Goal: Information Seeking & Learning: Check status

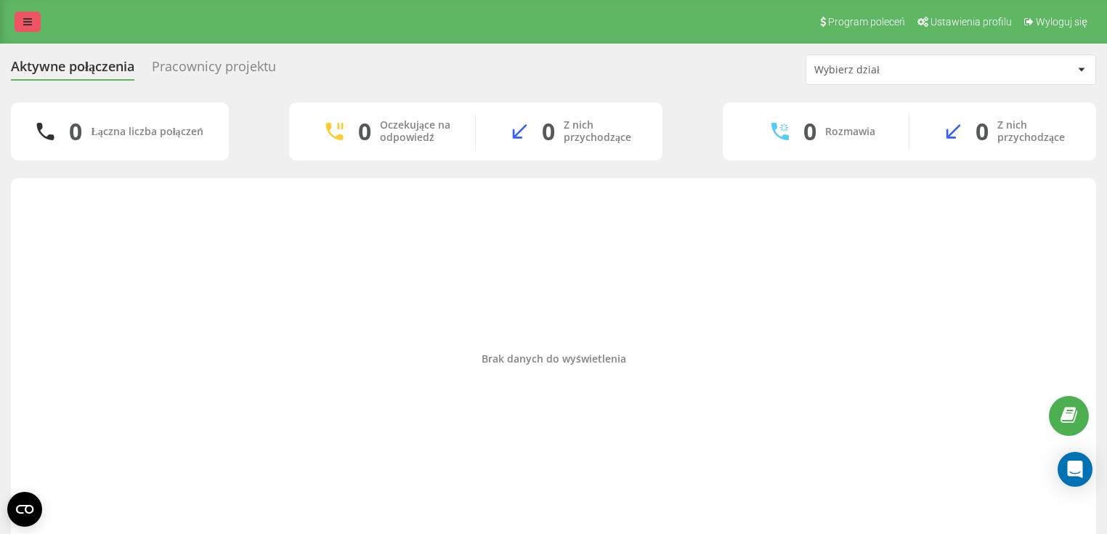
click at [21, 22] on link at bounding box center [28, 22] width 26 height 20
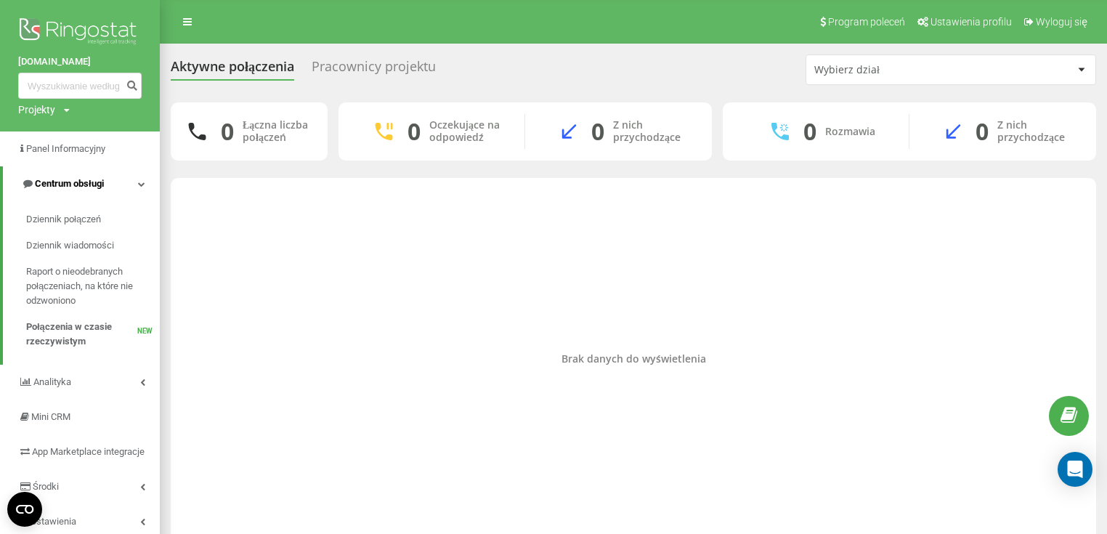
click at [61, 183] on span "Centrum obsługi" at bounding box center [69, 183] width 69 height 11
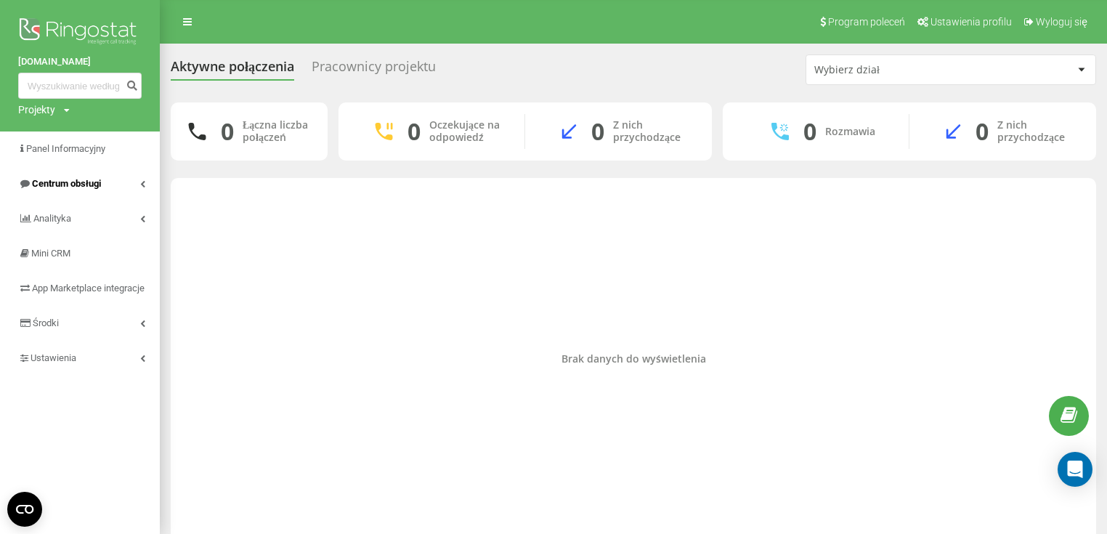
click at [61, 183] on span "Centrum obsługi" at bounding box center [66, 183] width 69 height 11
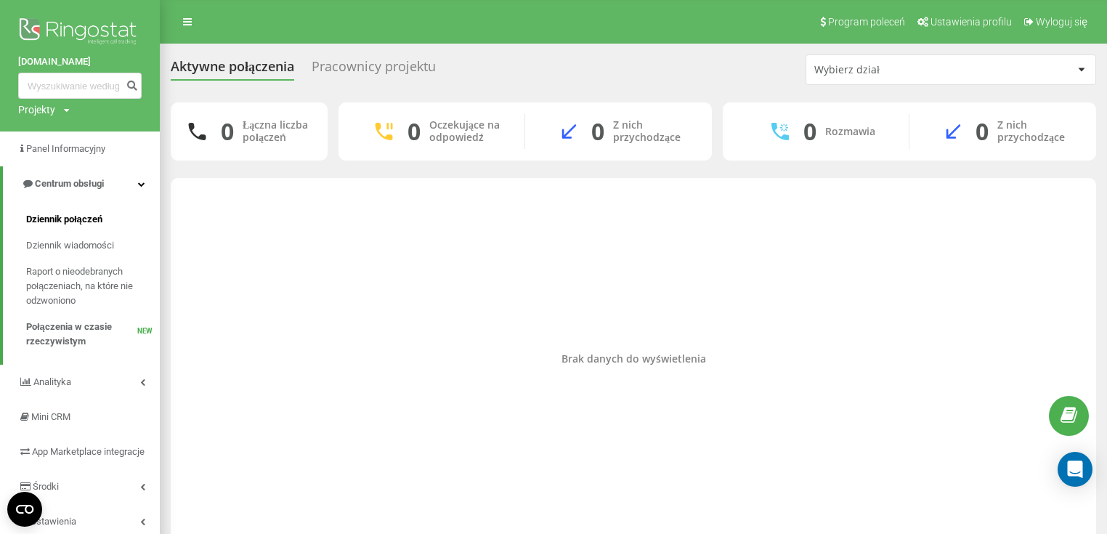
click at [71, 221] on span "Dziennik połączeń" at bounding box center [64, 219] width 76 height 15
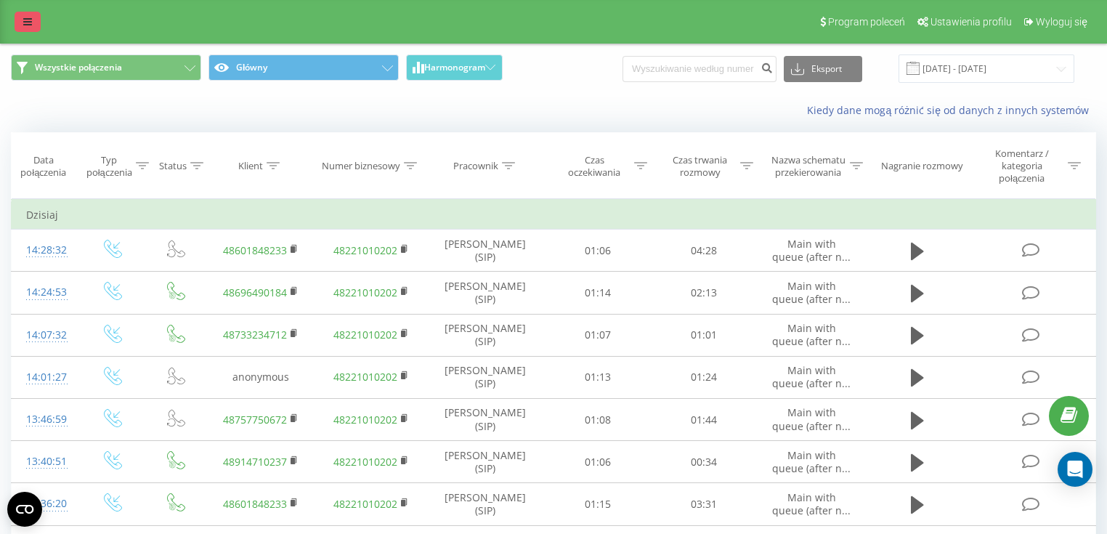
click at [30, 18] on icon at bounding box center [27, 22] width 9 height 10
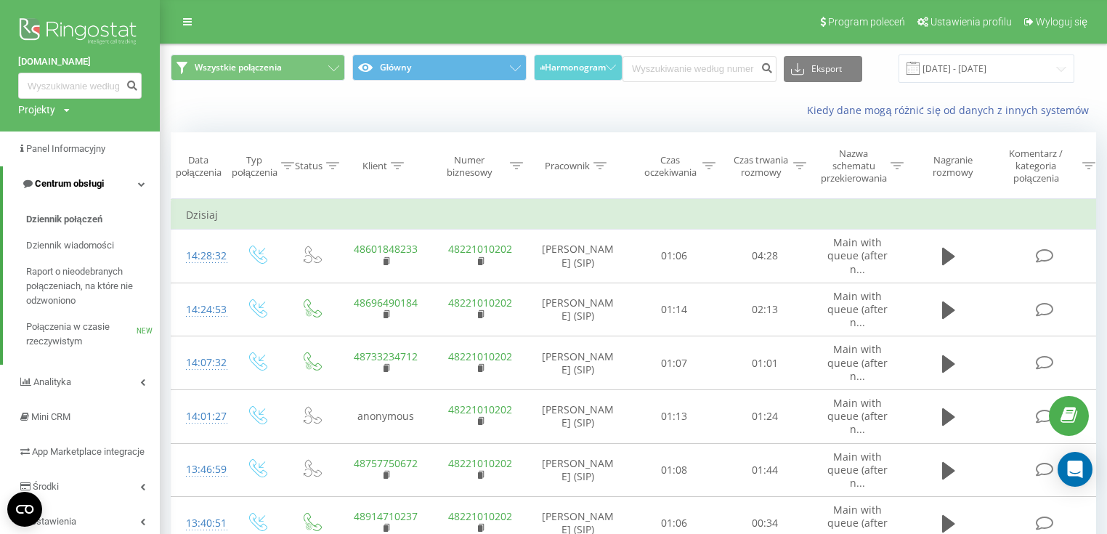
click at [67, 183] on span "Centrum obsługi" at bounding box center [69, 183] width 69 height 11
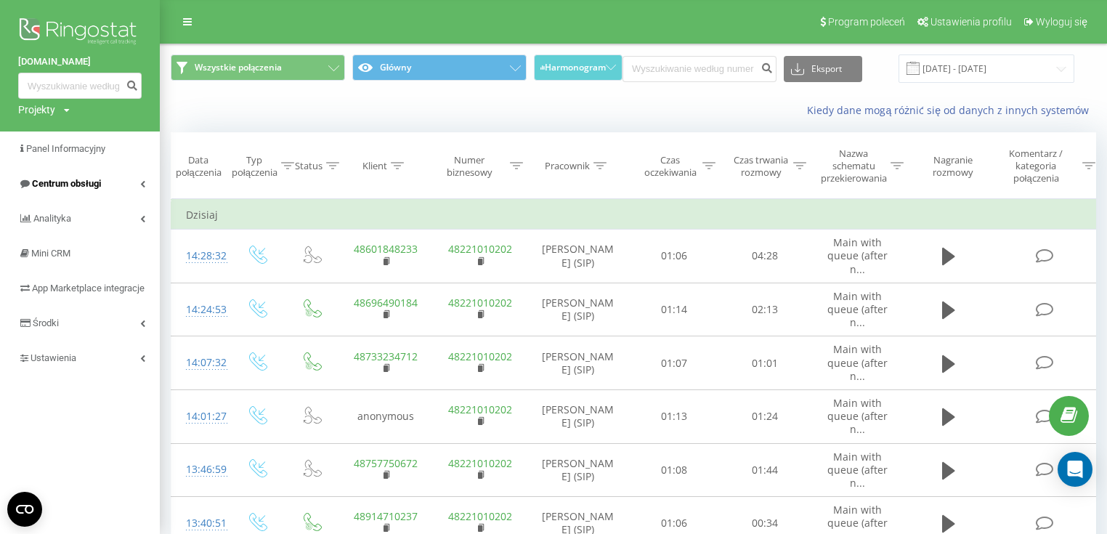
click at [84, 179] on span "Centrum obsługi" at bounding box center [66, 183] width 69 height 11
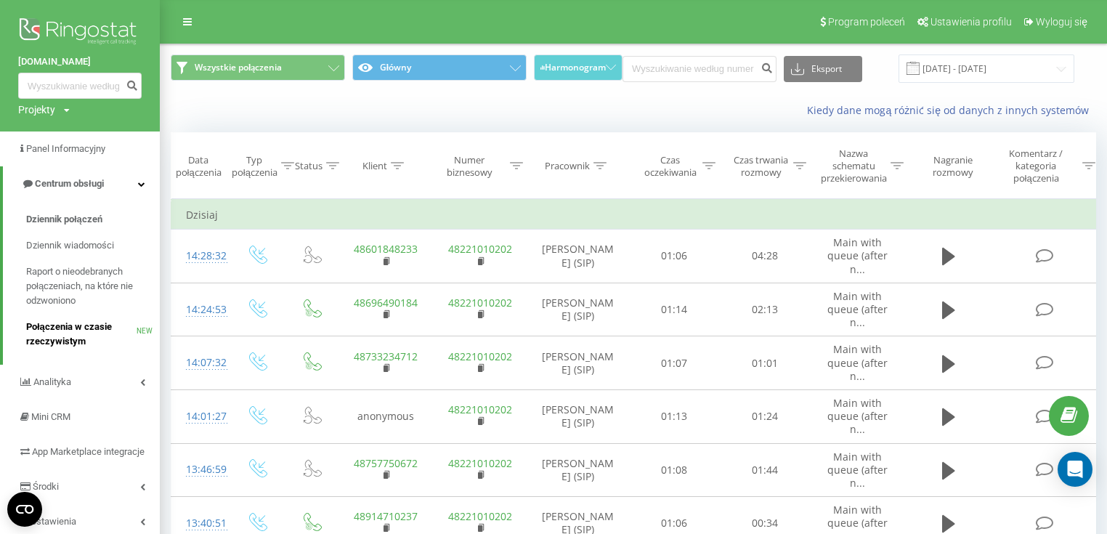
click at [96, 332] on span "Połączenia w czasie rzeczywistym" at bounding box center [81, 334] width 110 height 29
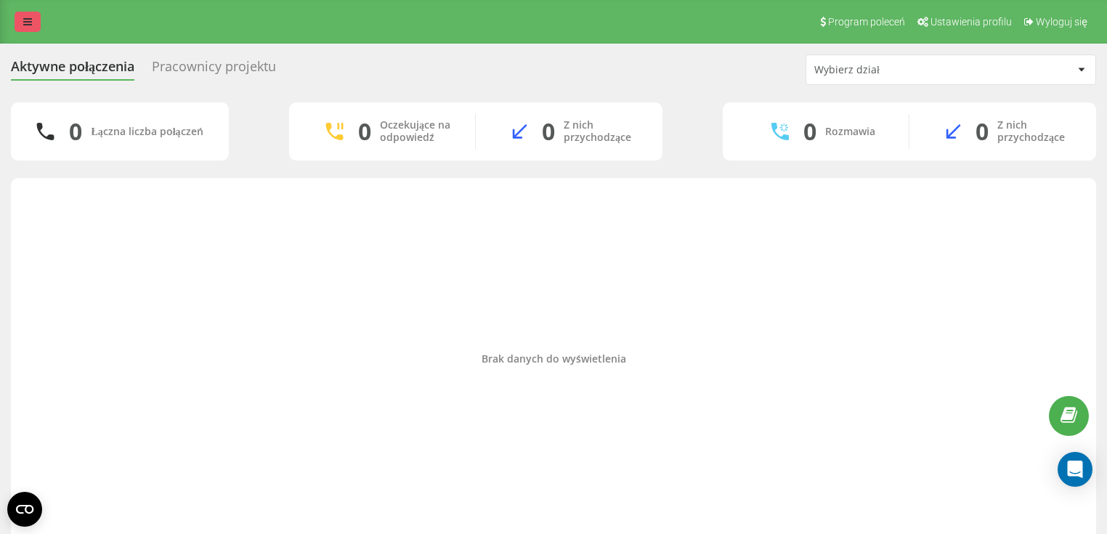
click at [36, 23] on link at bounding box center [28, 22] width 26 height 20
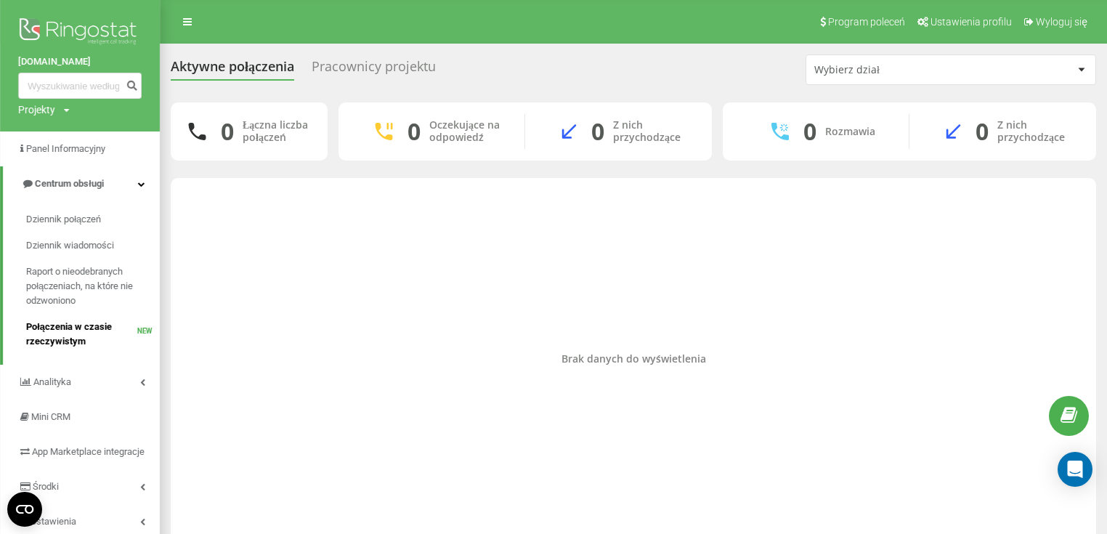
click at [78, 332] on span "Połączenia w czasie rzeczywistym" at bounding box center [81, 334] width 111 height 29
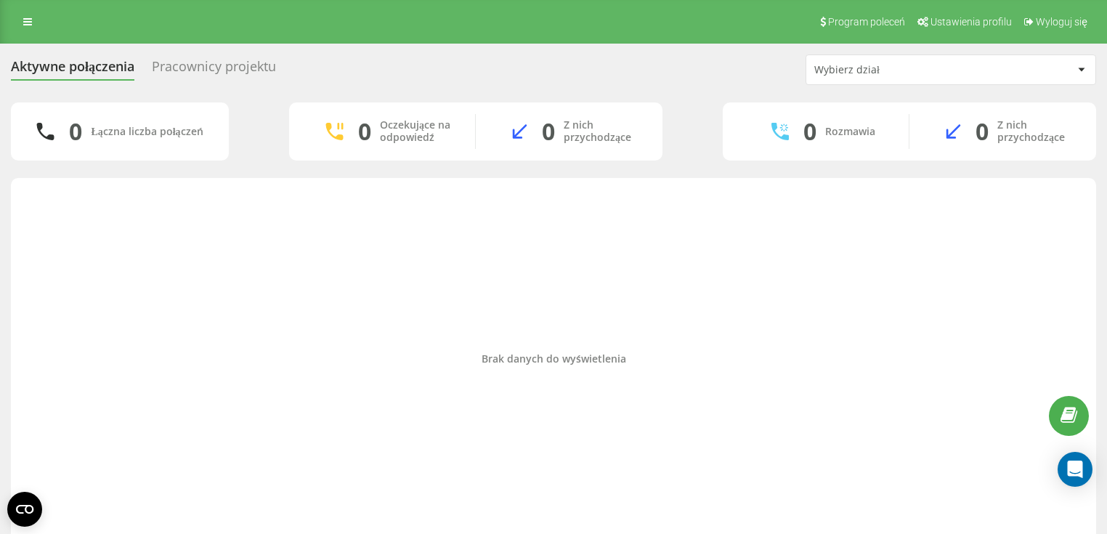
click at [211, 73] on div "Pracownicy projektu" at bounding box center [214, 70] width 124 height 23
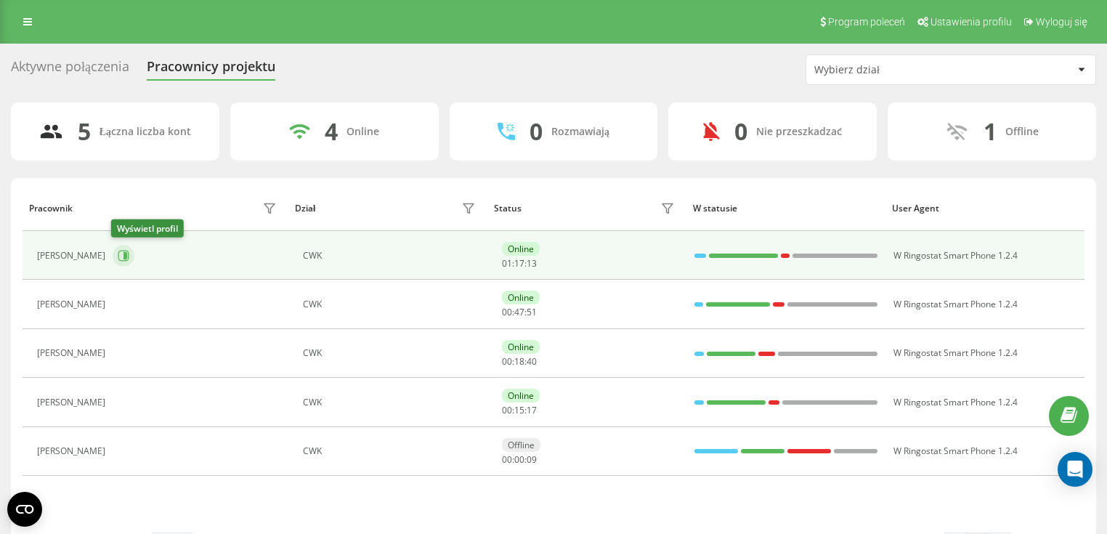
click at [119, 257] on icon at bounding box center [124, 256] width 12 height 12
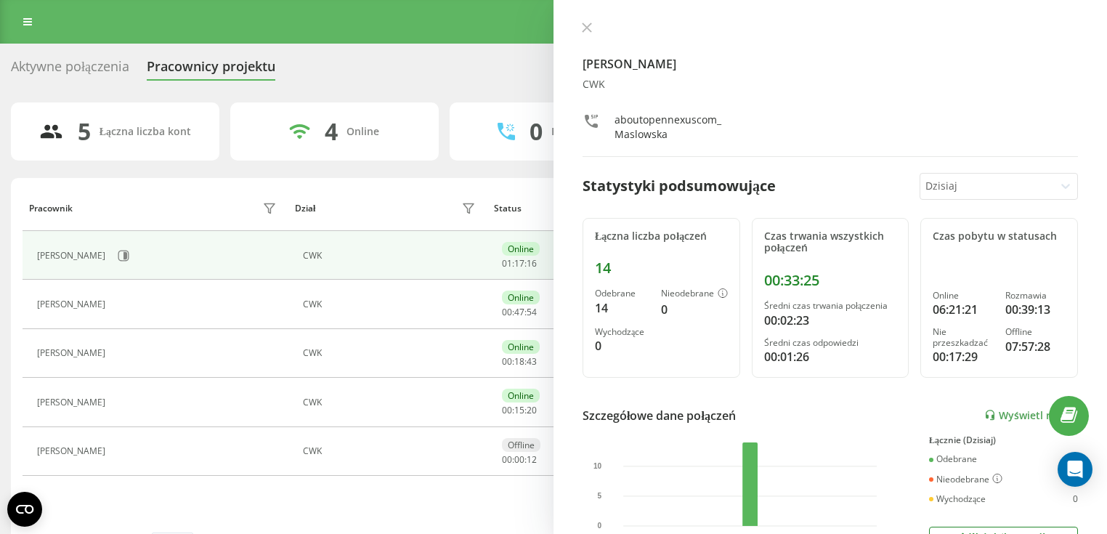
click at [591, 20] on div "[PERSON_NAME] CWK aboutopennexuscom_Maslowska Statystyki podsumowujące [DATE] Ł…" at bounding box center [831, 267] width 554 height 534
click at [592, 24] on button at bounding box center [587, 29] width 19 height 14
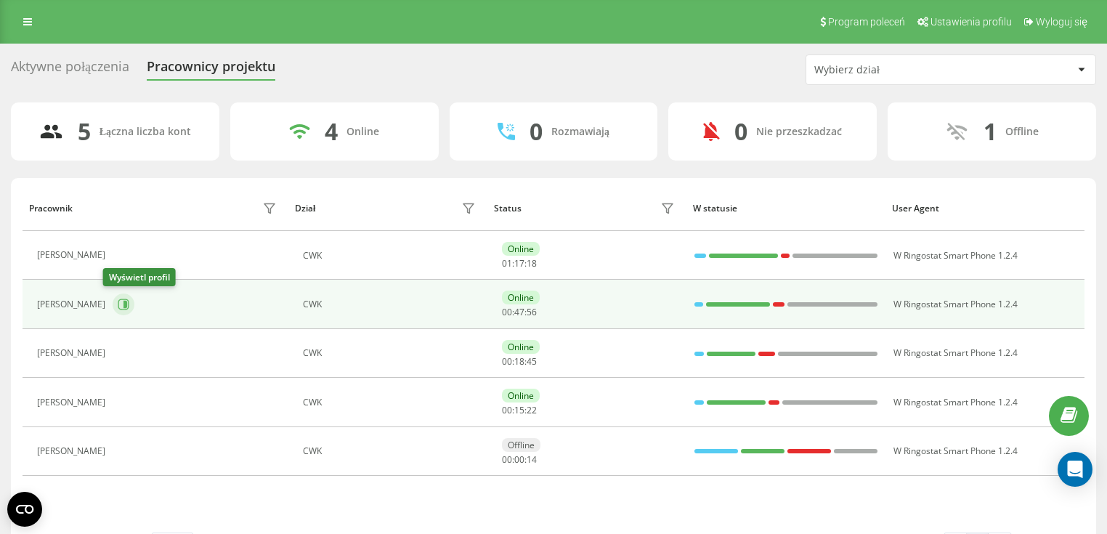
click at [118, 305] on icon at bounding box center [124, 305] width 12 height 12
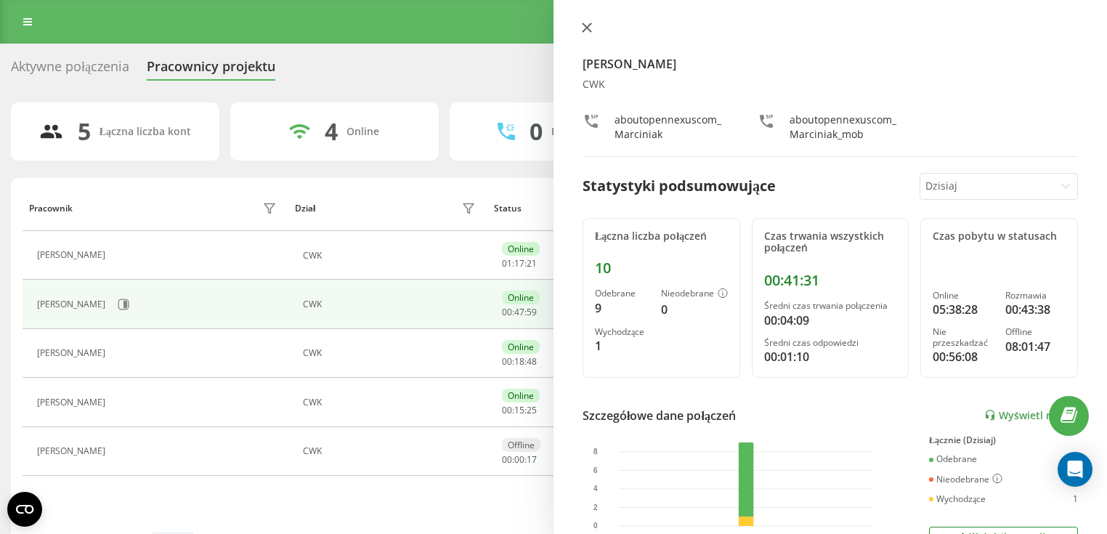
click at [583, 27] on icon at bounding box center [587, 28] width 10 height 10
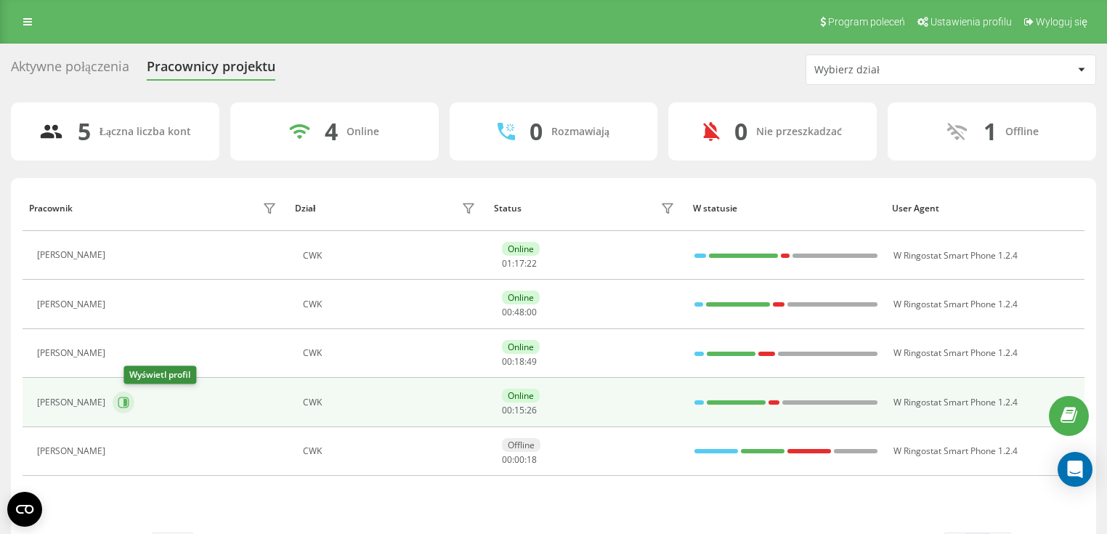
click at [129, 400] on icon at bounding box center [124, 403] width 12 height 12
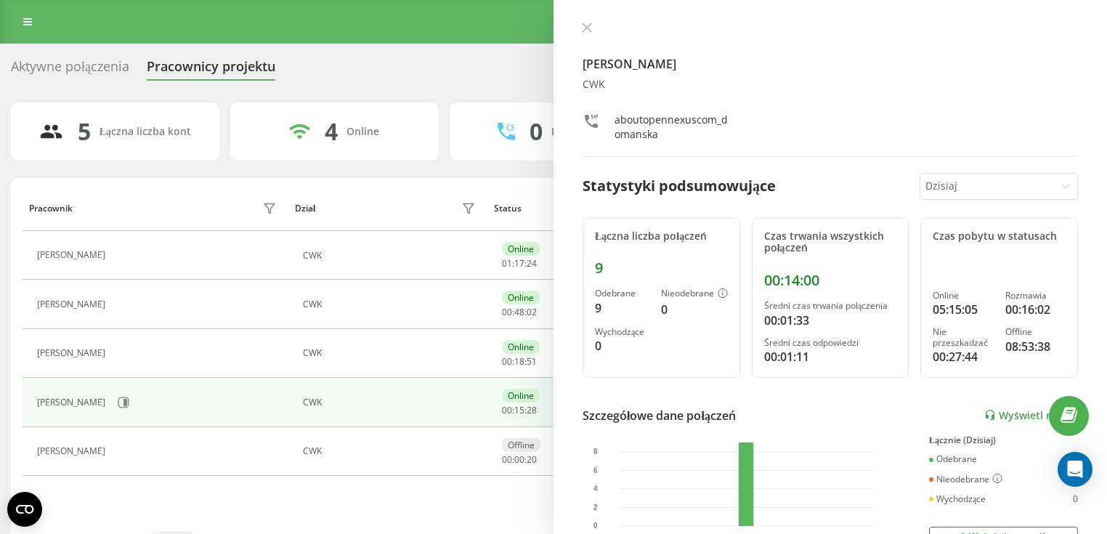
click at [587, 35] on button at bounding box center [587, 29] width 19 height 14
